Goal: Information Seeking & Learning: Learn about a topic

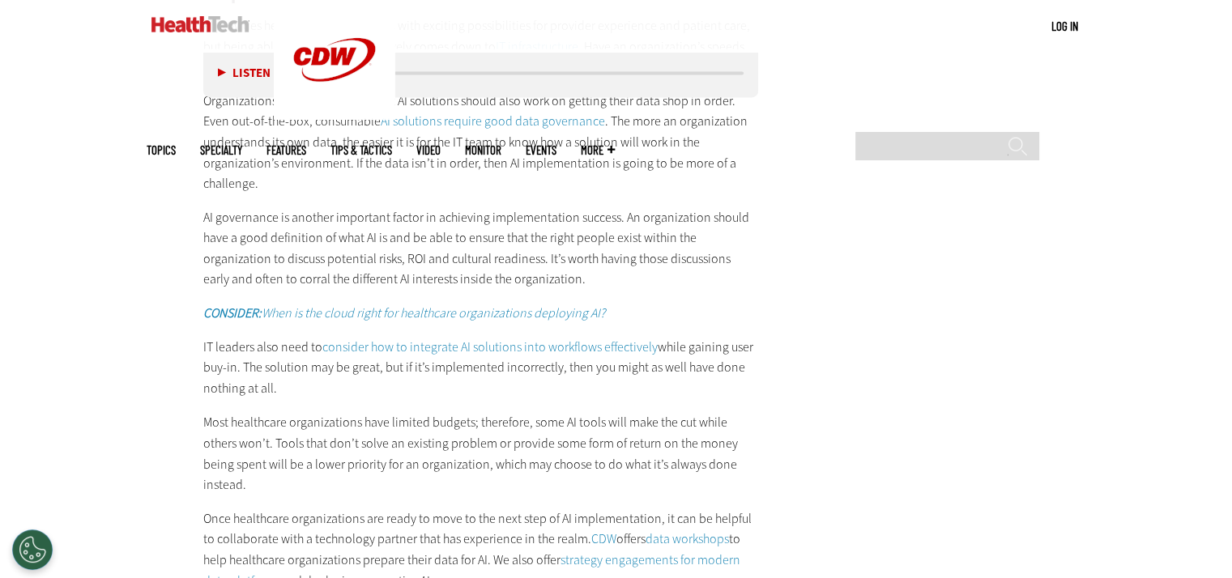
scroll to position [2682, 0]
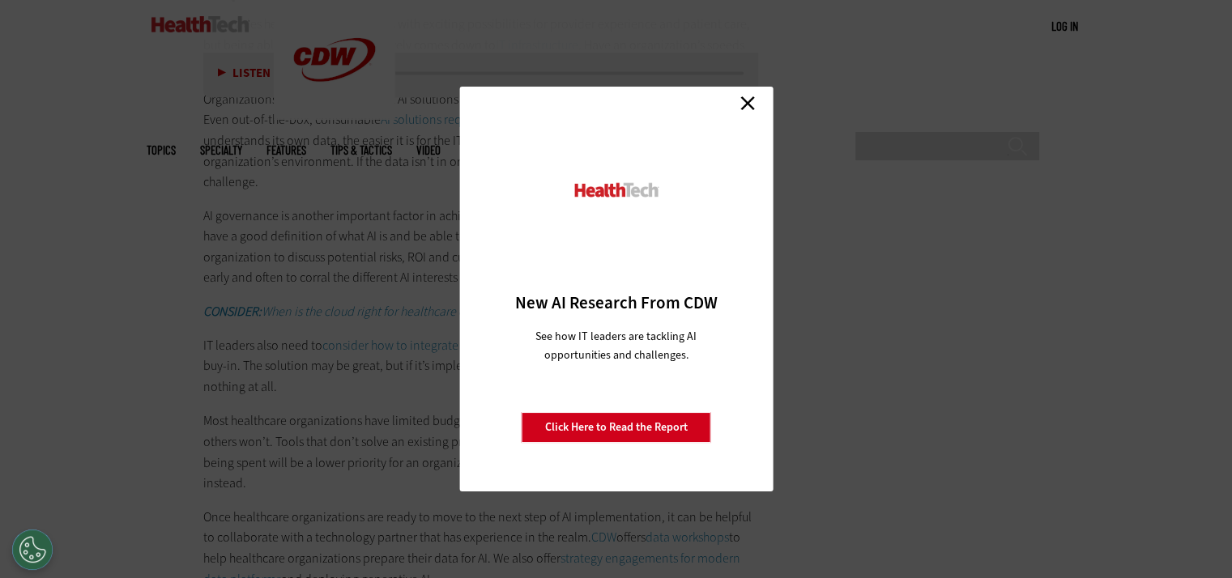
click at [743, 96] on link "Close" at bounding box center [747, 103] width 24 height 24
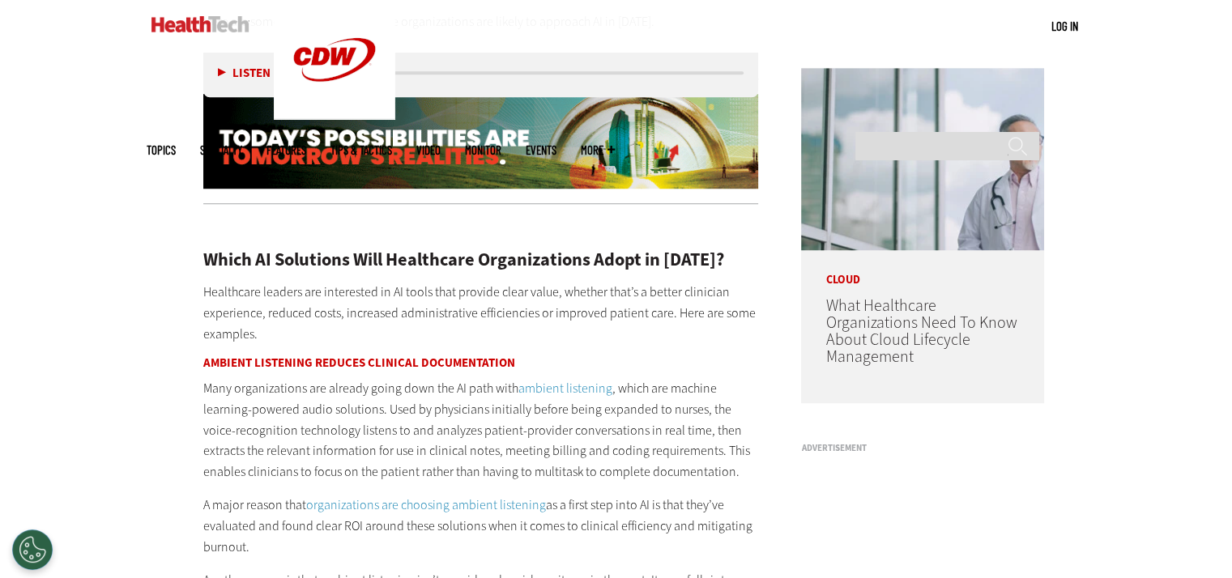
scroll to position [1402, 0]
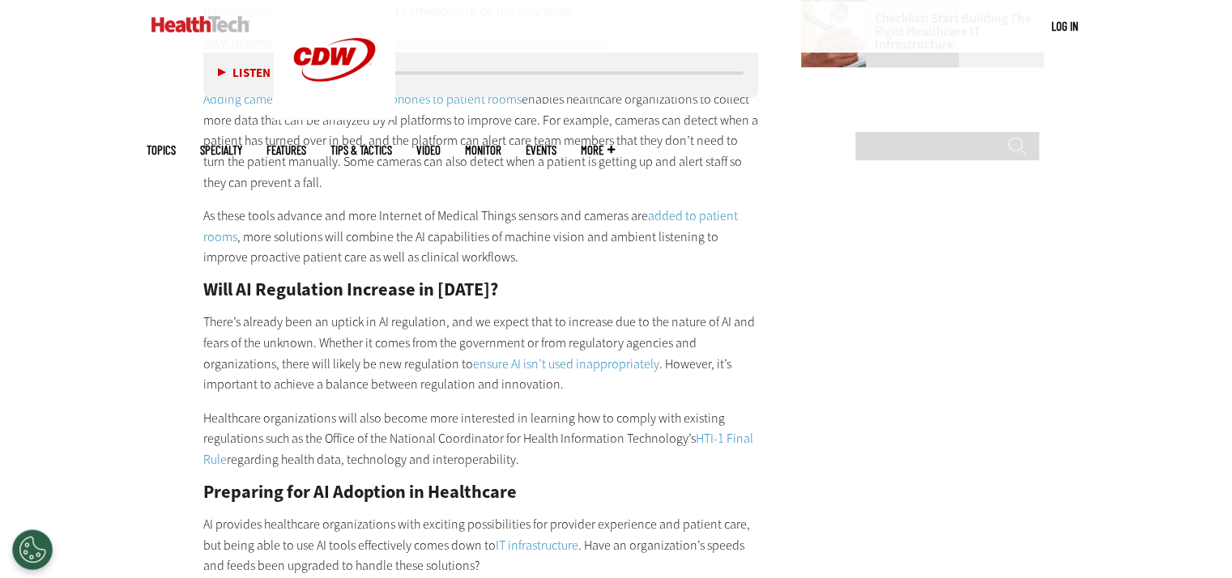
scroll to position [2100, 0]
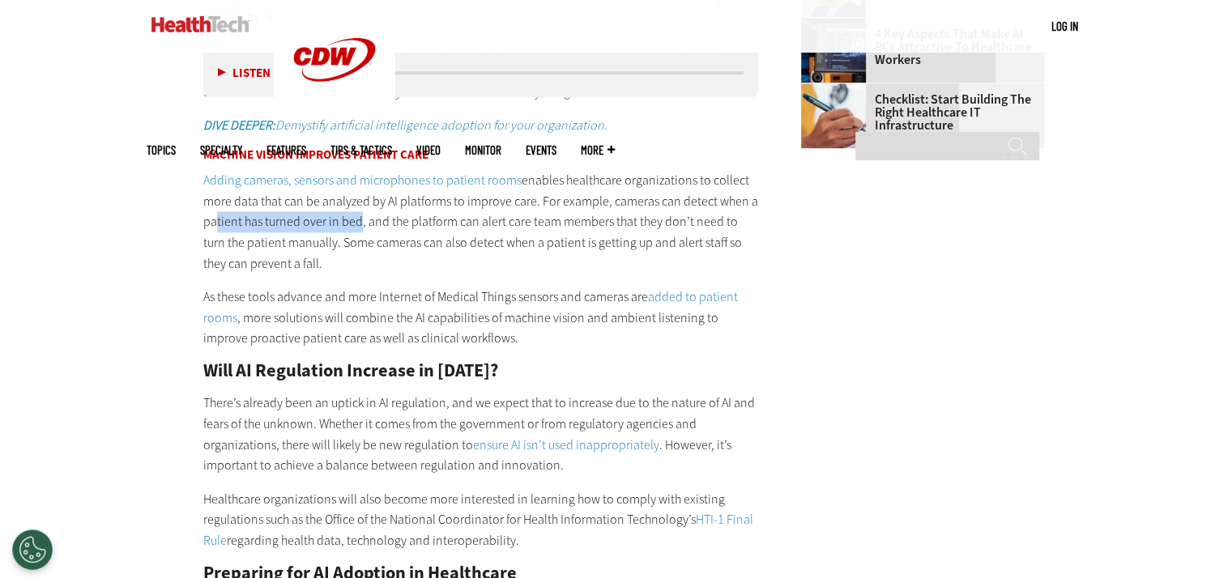
drag, startPoint x: 206, startPoint y: 223, endPoint x: 353, endPoint y: 223, distance: 146.6
click at [353, 223] on p "Adding cameras, sensors and microphones to patient rooms enables healthcare org…" at bounding box center [480, 222] width 555 height 104
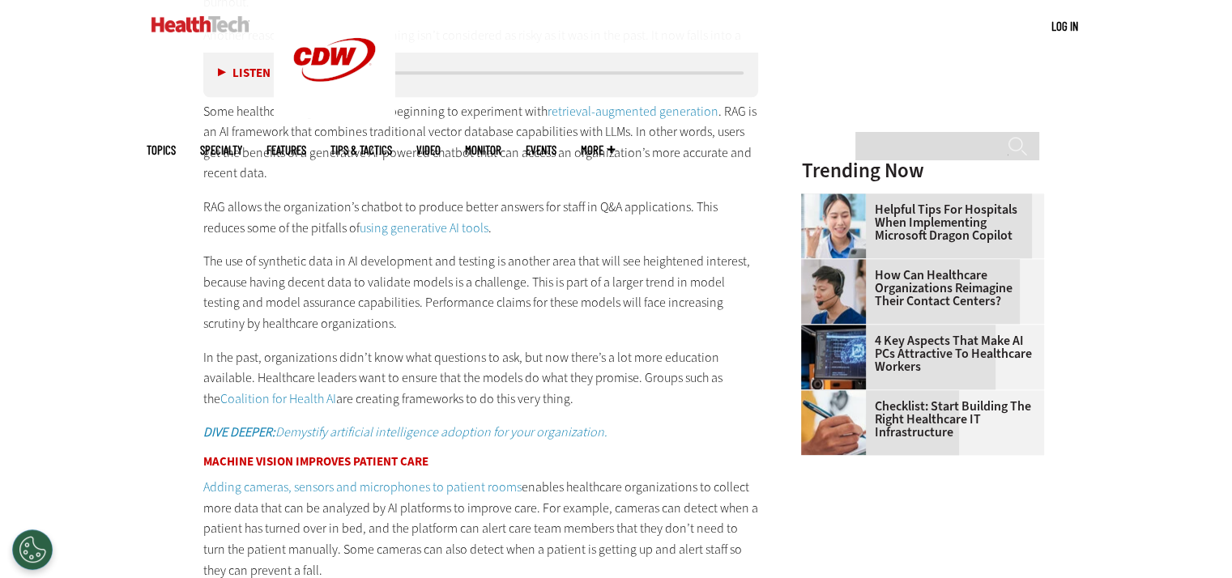
scroll to position [1939, 0]
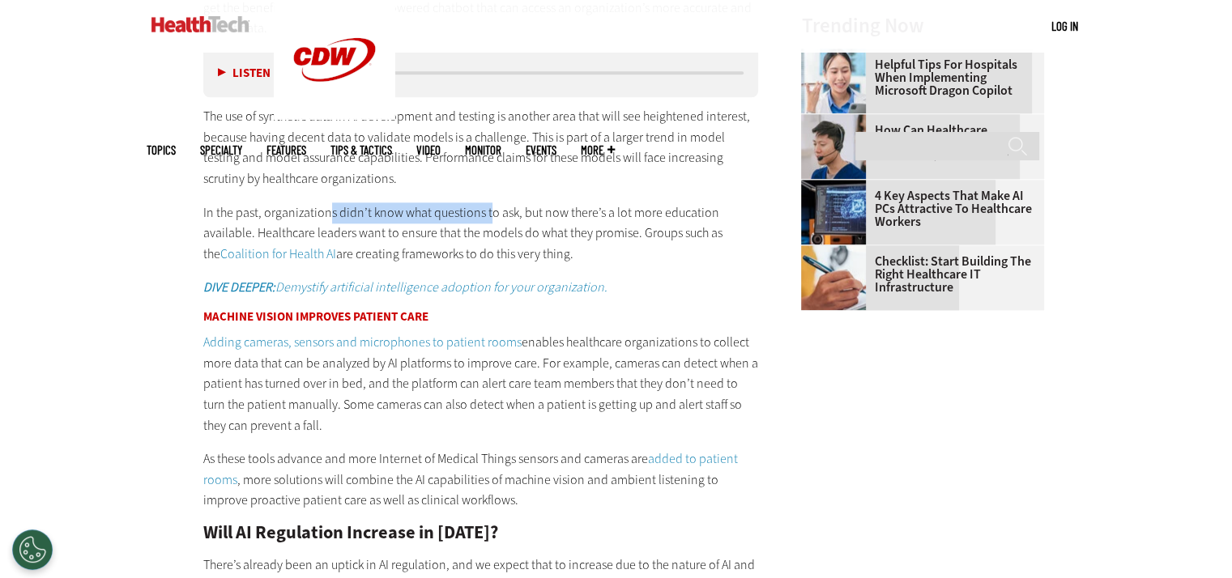
drag, startPoint x: 325, startPoint y: 202, endPoint x: 489, endPoint y: 213, distance: 164.8
click at [489, 213] on p "In the past, organizations didn’t know what questions to ask, but now there’s a…" at bounding box center [480, 233] width 555 height 62
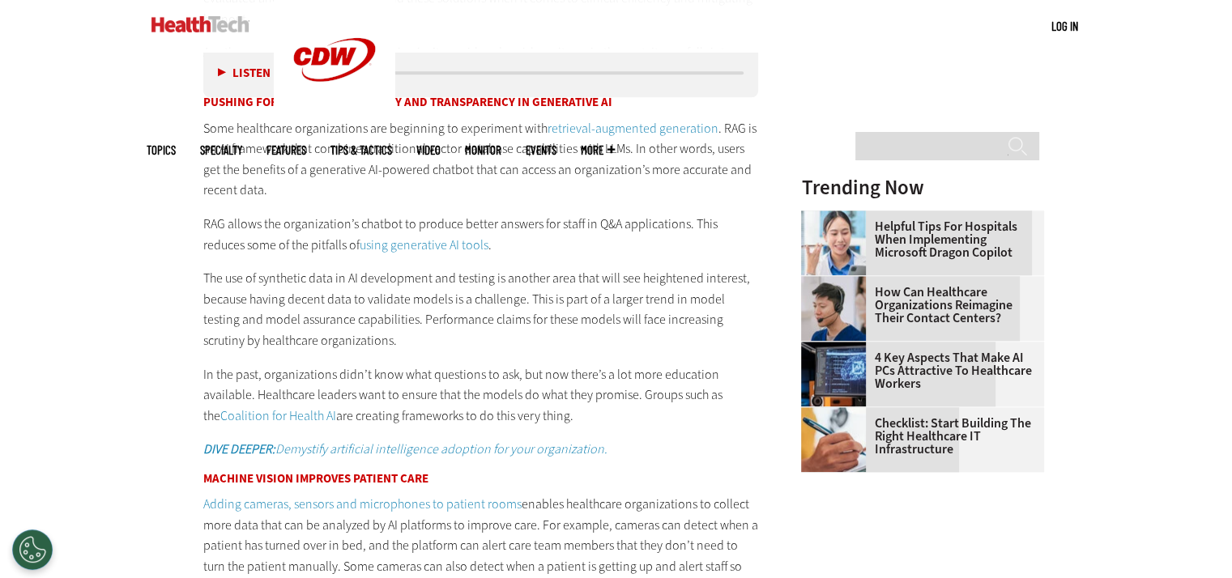
scroll to position [2100, 0]
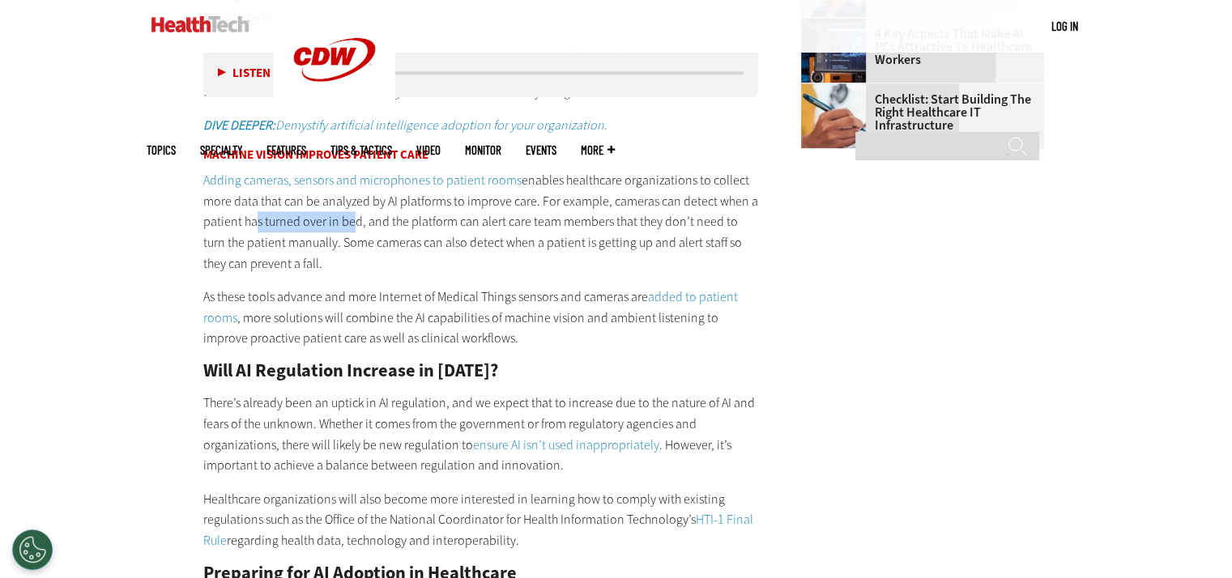
drag, startPoint x: 250, startPoint y: 222, endPoint x: 437, endPoint y: 232, distance: 187.3
click at [437, 232] on p "Adding cameras, sensors and microphones to patient rooms enables healthcare org…" at bounding box center [480, 222] width 555 height 104
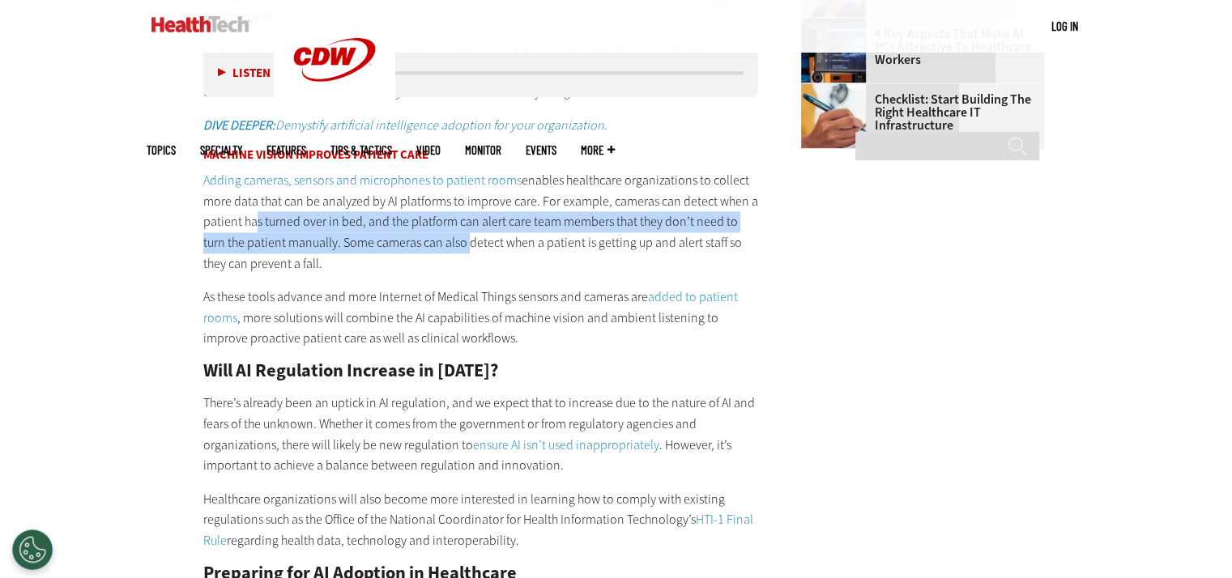
click at [437, 232] on p "Adding cameras, sensors and microphones to patient rooms enables healthcare org…" at bounding box center [480, 222] width 555 height 104
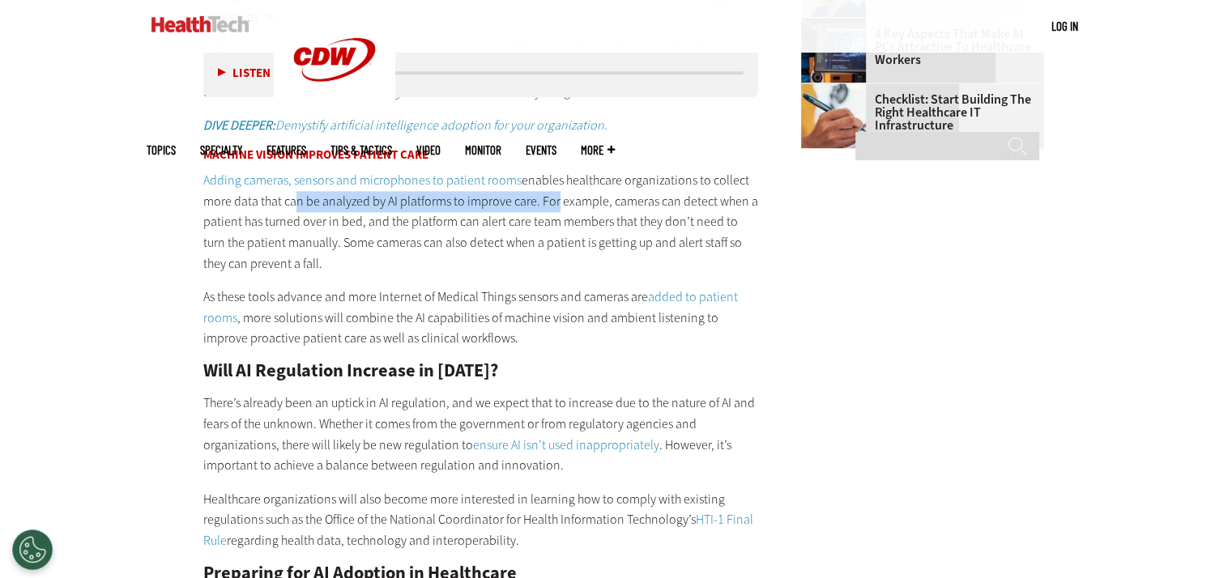
drag, startPoint x: 290, startPoint y: 200, endPoint x: 552, endPoint y: 205, distance: 262.4
click at [552, 205] on p "Adding cameras, sensors and microphones to patient rooms enables healthcare org…" at bounding box center [480, 222] width 555 height 104
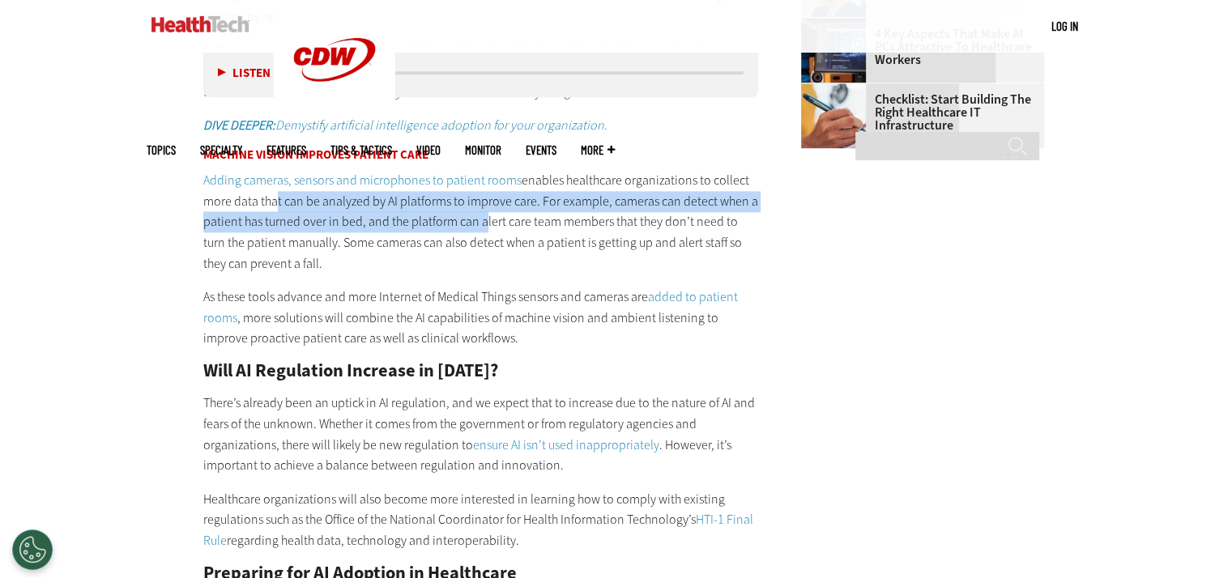
drag, startPoint x: 272, startPoint y: 205, endPoint x: 483, endPoint y: 227, distance: 212.5
click at [483, 227] on p "Adding cameras, sensors and microphones to patient rooms enables healthcare org…" at bounding box center [480, 222] width 555 height 104
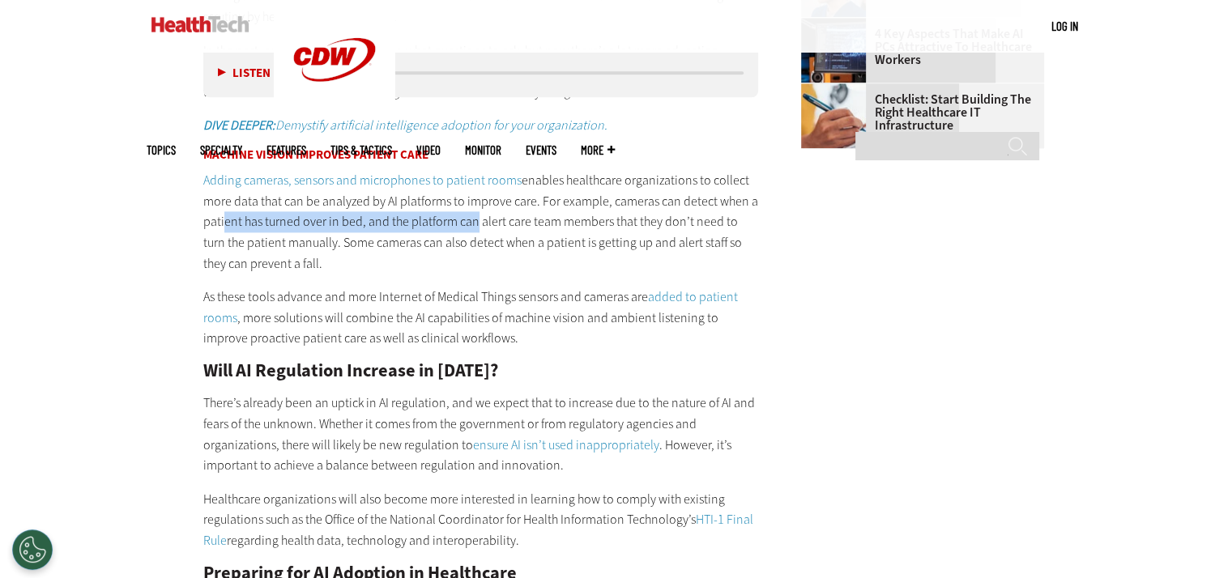
drag, startPoint x: 218, startPoint y: 216, endPoint x: 472, endPoint y: 213, distance: 254.3
click at [472, 213] on p "Adding cameras, sensors and microphones to patient rooms enables healthcare org…" at bounding box center [480, 222] width 555 height 104
drag, startPoint x: 371, startPoint y: 228, endPoint x: 483, endPoint y: 225, distance: 111.8
click at [483, 225] on p "Adding cameras, sensors and microphones to patient rooms enables healthcare org…" at bounding box center [480, 222] width 555 height 104
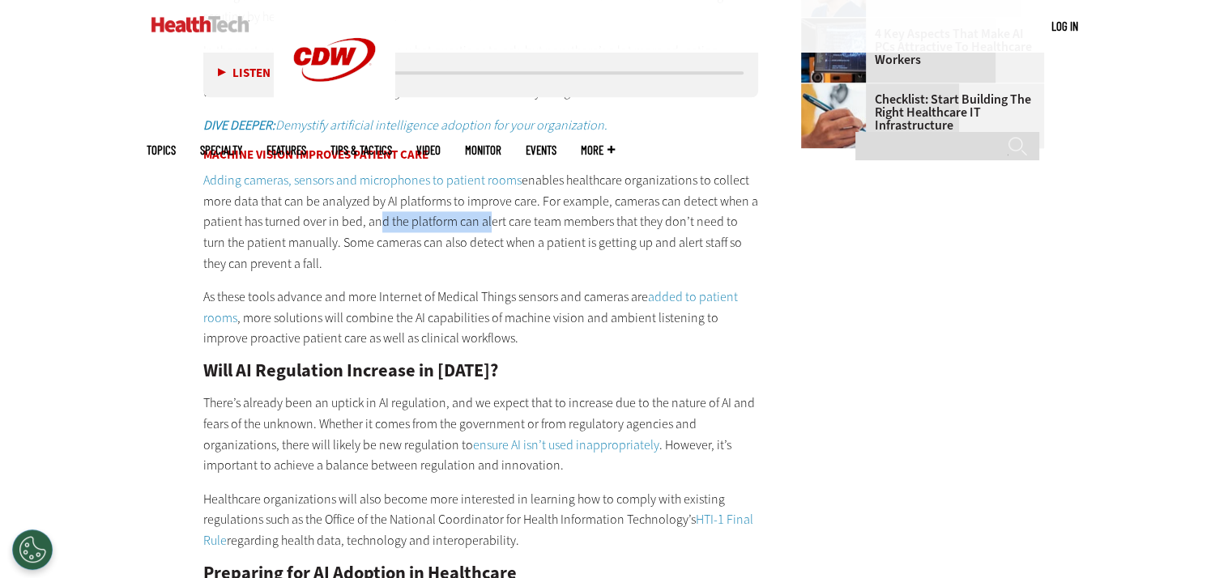
click at [483, 225] on p "Adding cameras, sensors and microphones to patient rooms enables healthcare org…" at bounding box center [480, 222] width 555 height 104
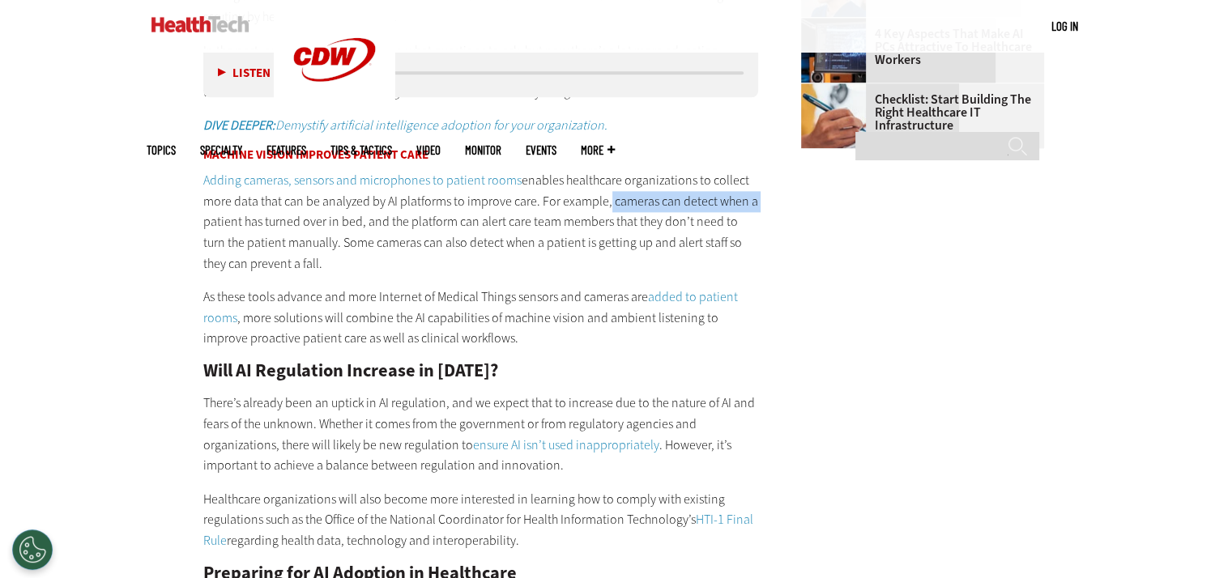
drag, startPoint x: 598, startPoint y: 206, endPoint x: 764, endPoint y: 205, distance: 166.0
click at [764, 205] on main "Home » Artificial Intelligence Close New AI Research From CDW See how IT leader…" at bounding box center [616, 293] width 939 height 3641
drag, startPoint x: 764, startPoint y: 205, endPoint x: 498, endPoint y: 220, distance: 266.8
click at [765, 205] on main "Home » Artificial Intelligence Close New AI Research From CDW See how IT leader…" at bounding box center [616, 293] width 939 height 3641
click at [266, 225] on p "Adding cameras, sensors and microphones to patient rooms enables healthcare org…" at bounding box center [480, 222] width 555 height 104
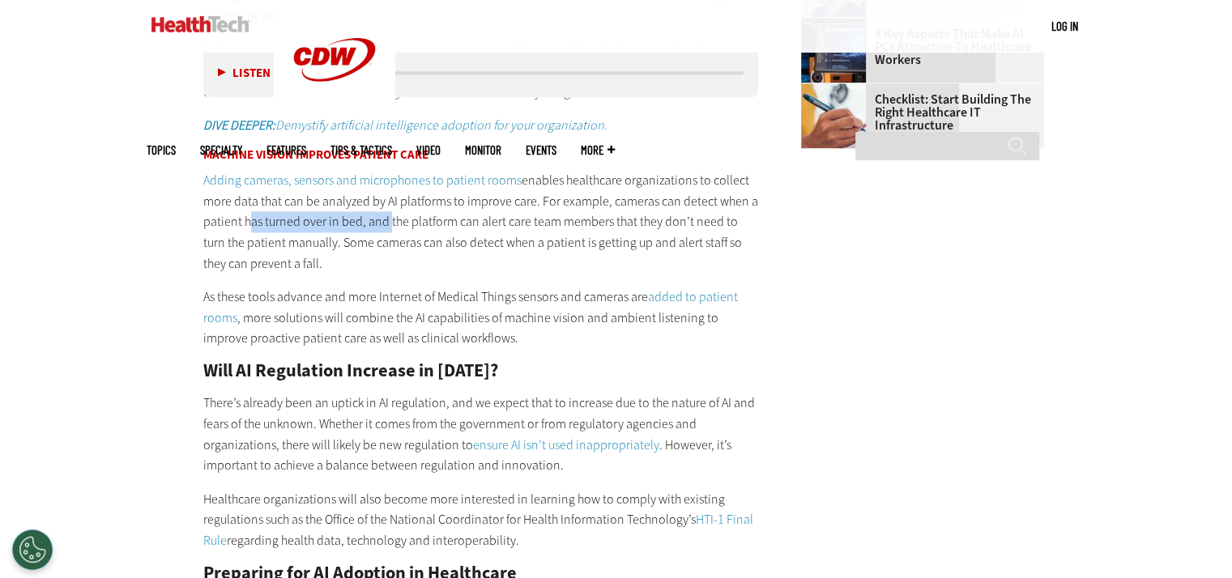
drag, startPoint x: 299, startPoint y: 224, endPoint x: 243, endPoint y: 224, distance: 55.9
click at [243, 224] on p "Adding cameras, sensors and microphones to patient rooms enables healthcare org…" at bounding box center [480, 222] width 555 height 104
drag, startPoint x: 187, startPoint y: 245, endPoint x: 315, endPoint y: 255, distance: 128.3
click at [315, 255] on article "[DATE] Twitter Facebook LinkedIn Reddit Flipboard Email Artificial Intelligence…" at bounding box center [465, 311] width 588 height 3555
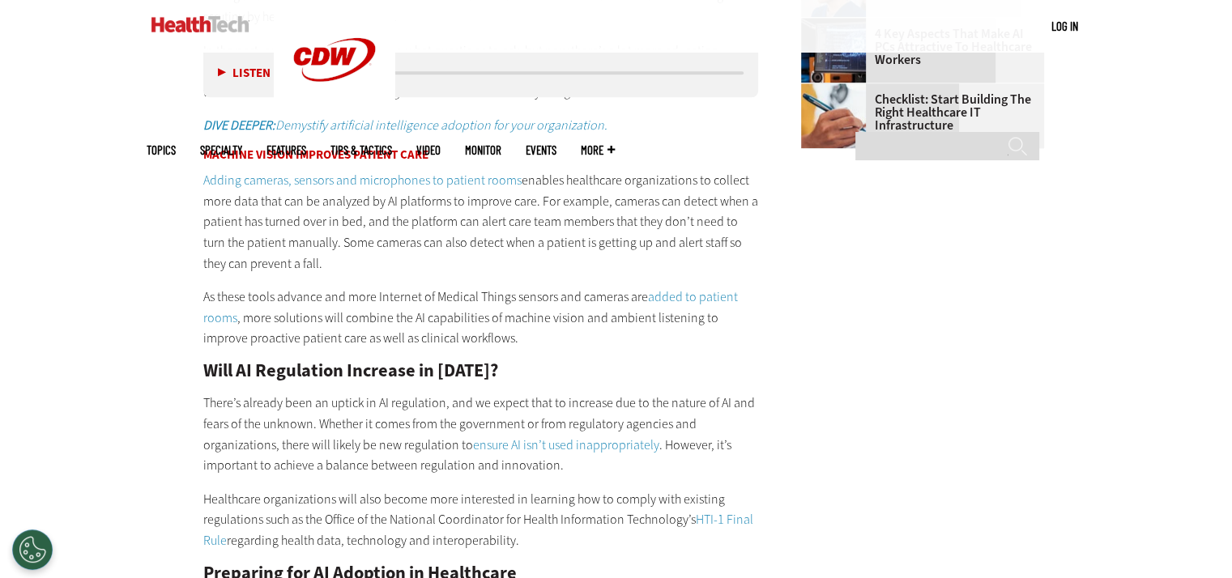
click at [315, 255] on p "Adding cameras, sensors and microphones to patient rooms enables healthcare org…" at bounding box center [480, 222] width 555 height 104
drag, startPoint x: 314, startPoint y: 244, endPoint x: 202, endPoint y: 244, distance: 112.6
click at [202, 244] on article "[DATE] Twitter Facebook LinkedIn Reddit Flipboard Email Artificial Intelligence…" at bounding box center [465, 311] width 588 height 3555
drag, startPoint x: 311, startPoint y: 244, endPoint x: 321, endPoint y: 267, distance: 25.7
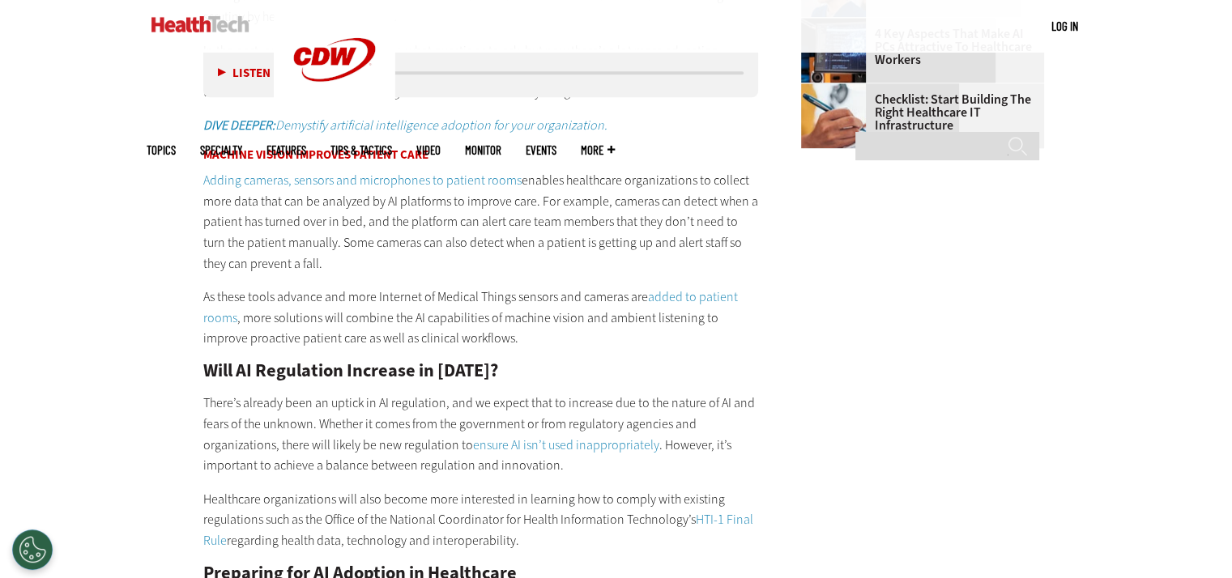
click at [321, 267] on p "Adding cameras, sensors and microphones to patient rooms enables healthcare org…" at bounding box center [480, 222] width 555 height 104
